Goal: Transaction & Acquisition: Book appointment/travel/reservation

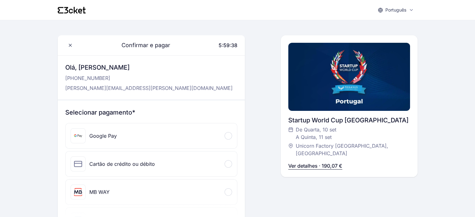
click at [308, 162] on div "Startup World Cup Portugal De Quarta, 10 set A Quinta, 11 set Unicorn Factory L…" at bounding box center [349, 106] width 122 height 142
click at [311, 162] on p "Ver detalhes · 190,07 €" at bounding box center [315, 165] width 54 height 7
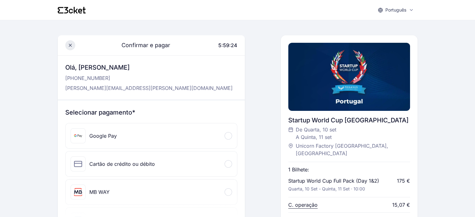
click at [68, 41] on span at bounding box center [70, 45] width 10 height 10
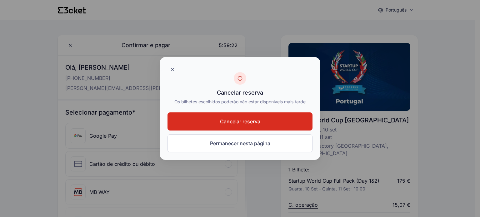
click at [235, 121] on span "Cancelar reserva" at bounding box center [240, 121] width 40 height 7
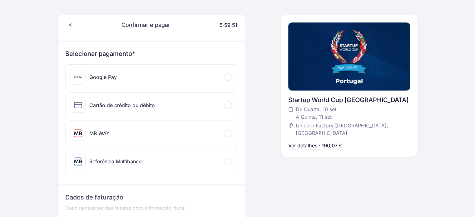
scroll to position [52, 0]
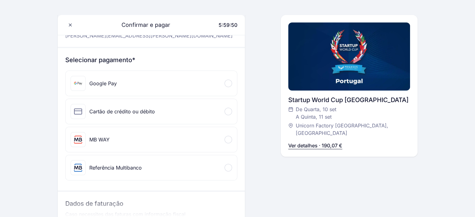
click at [169, 114] on div "Cartão de crédito ou débito" at bounding box center [152, 111] width 172 height 25
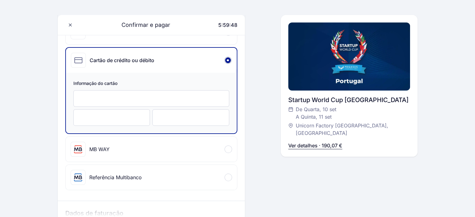
scroll to position [0, 0]
